Goal: Information Seeking & Learning: Learn about a topic

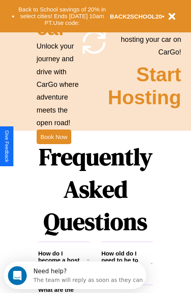
scroll to position [957, 0]
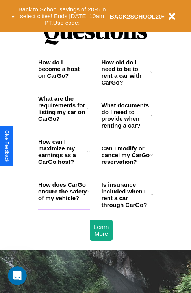
click at [127, 85] on h3 "How old do I need to be to rent a car with CarGo?" at bounding box center [126, 72] width 49 height 27
click at [152, 118] on icon at bounding box center [152, 115] width 2 height 6
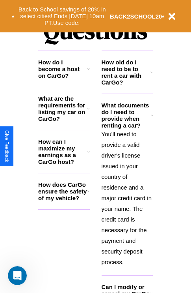
click at [127, 85] on h3 "How old do I need to be to rent a car with CarGo?" at bounding box center [126, 72] width 49 height 27
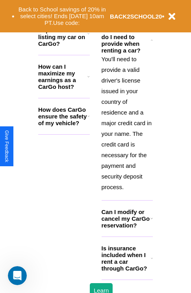
click at [127, 271] on h3 "Is insurance included when I rent a car through CarGo?" at bounding box center [126, 258] width 49 height 27
click at [127, 229] on h3 "Can I modify or cancel my CarGo reservation?" at bounding box center [126, 218] width 49 height 20
click at [152, 261] on icon at bounding box center [152, 258] width 2 height 6
click at [64, 126] on h3 "How does CarGo ensure the safety of my vehicle?" at bounding box center [62, 116] width 49 height 20
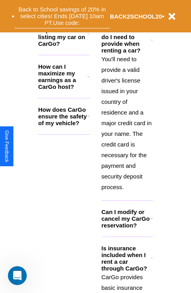
click at [62, 16] on button "Back to School savings of 20% in select cities! Ends [DATE] 10am PT. Use code:" at bounding box center [63, 16] width 96 height 24
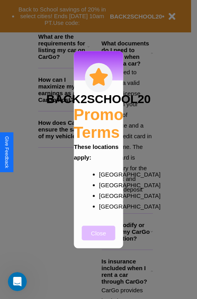
click at [99, 238] on button "Close" at bounding box center [99, 232] width 34 height 15
